Goal: Navigation & Orientation: Understand site structure

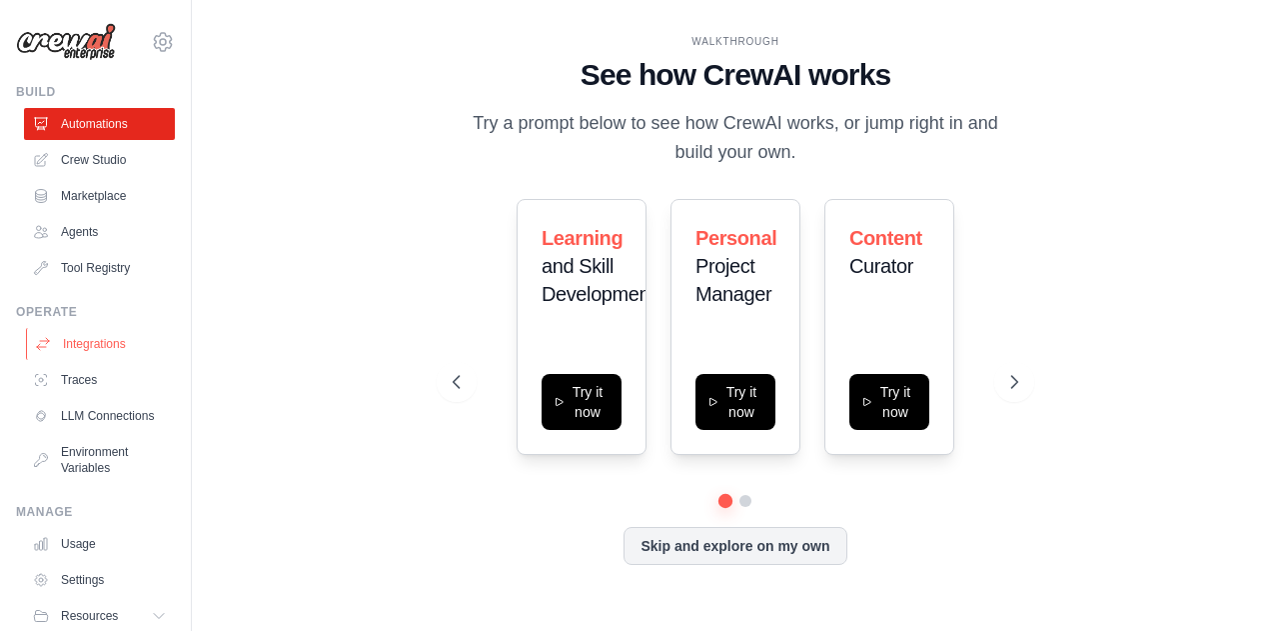
click at [91, 336] on link "Integrations" at bounding box center [101, 344] width 151 height 32
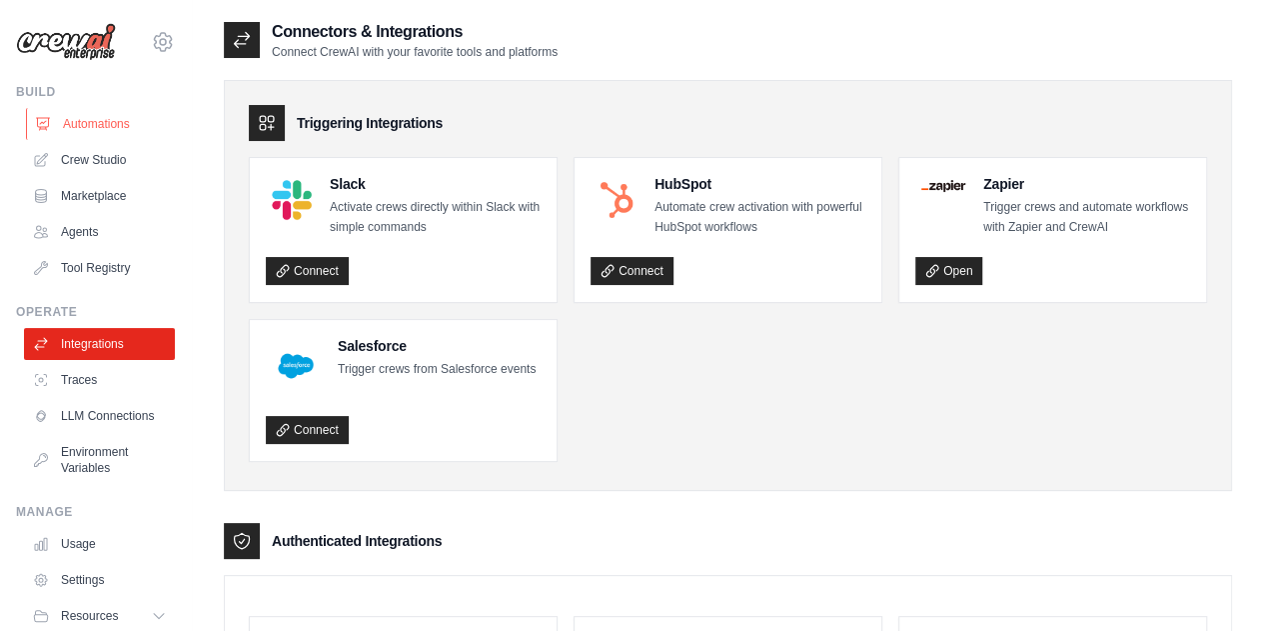
click at [82, 123] on link "Automations" at bounding box center [101, 124] width 151 height 32
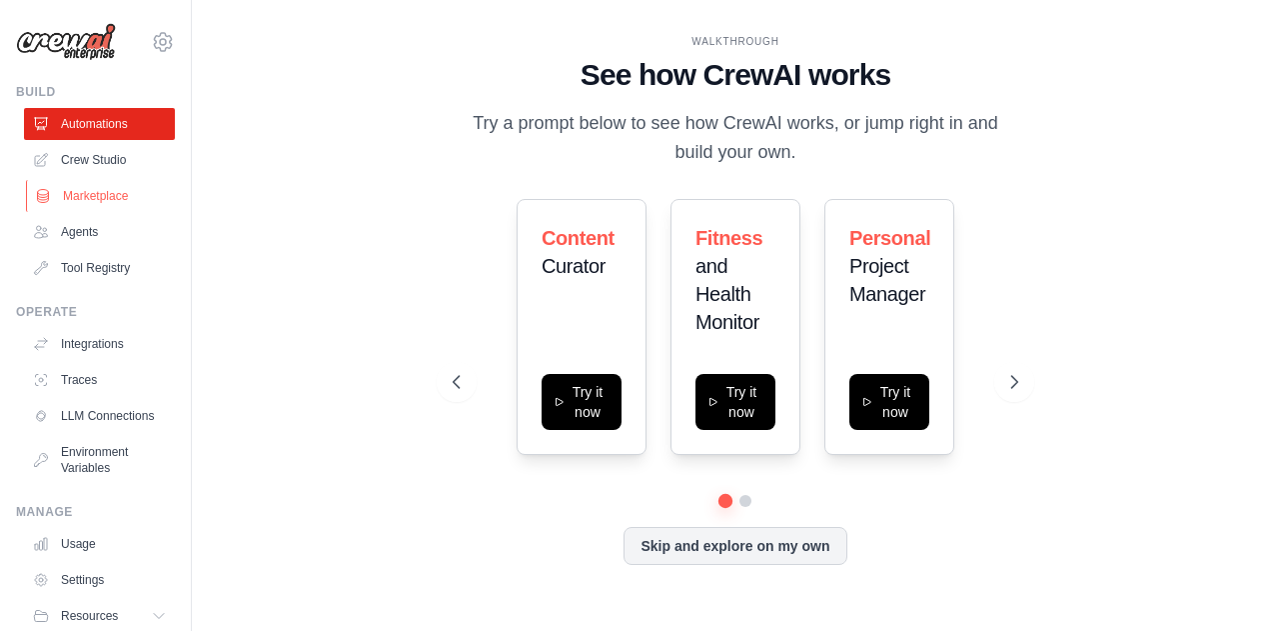
click at [81, 193] on link "Marketplace" at bounding box center [101, 196] width 151 height 32
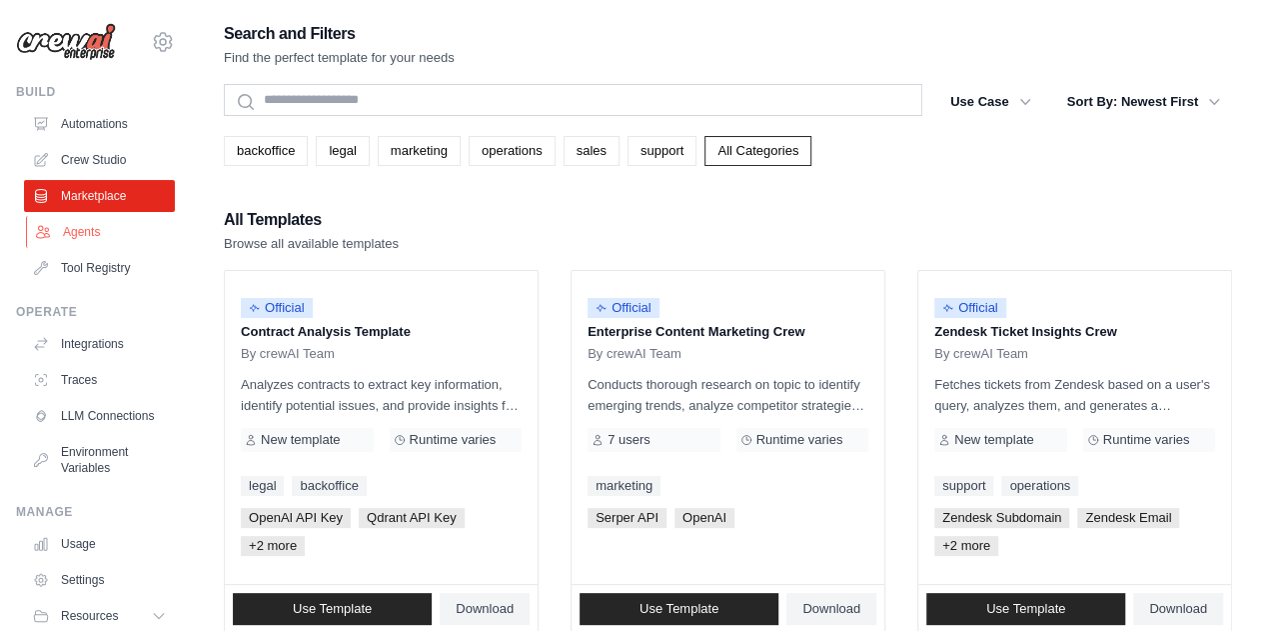
click at [76, 231] on link "Agents" at bounding box center [101, 232] width 151 height 32
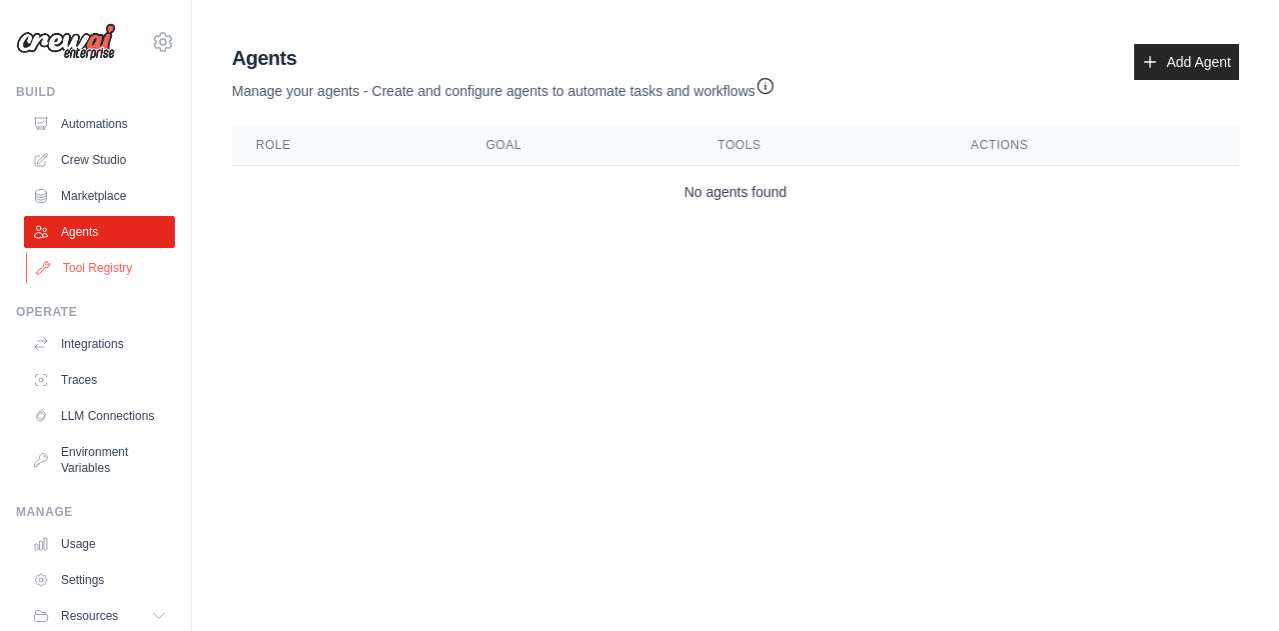
click at [93, 272] on link "Tool Registry" at bounding box center [101, 268] width 151 height 32
